Goal: Navigation & Orientation: Find specific page/section

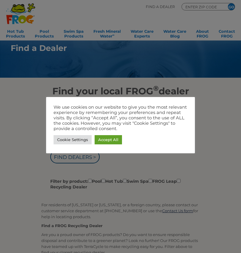
click at [106, 137] on link "Accept All" at bounding box center [108, 139] width 27 height 9
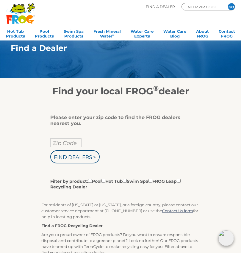
click at [61, 141] on input "Zip Code" at bounding box center [65, 142] width 31 height 9
type input "50439"
click at [66, 163] on input "Find Dealers >" at bounding box center [74, 156] width 49 height 13
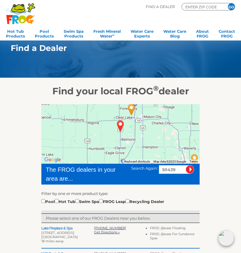
click at [59, 200] on input "checkbox" at bounding box center [57, 201] width 4 height 4
checkbox input "true"
click at [11, 35] on link "Hot Tub Products" at bounding box center [15, 33] width 19 height 12
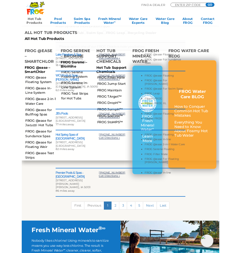
scroll to position [162, 0]
